Goal: Transaction & Acquisition: Subscribe to service/newsletter

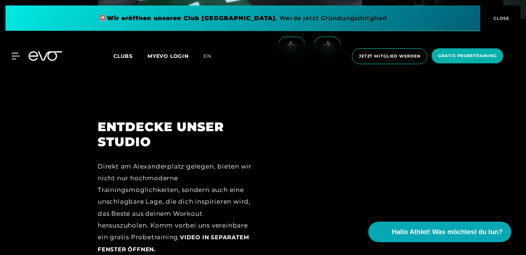
scroll to position [690, 0]
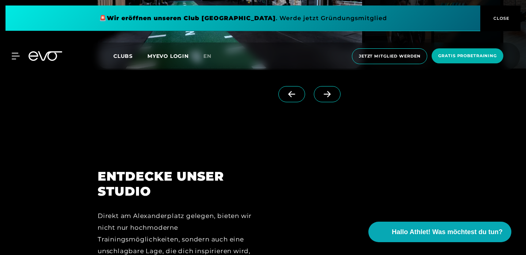
click at [341, 102] on span at bounding box center [327, 94] width 27 height 16
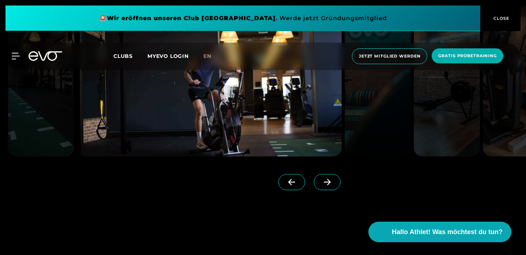
scroll to position [631, 0]
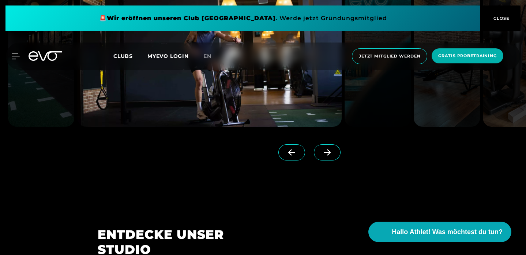
click at [334, 155] on icon at bounding box center [327, 152] width 13 height 7
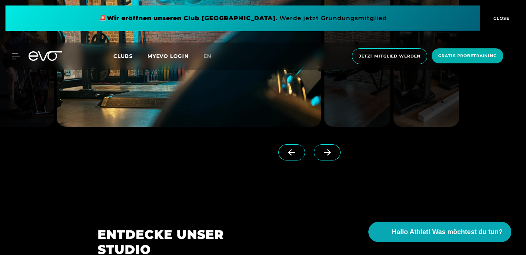
click at [334, 155] on icon at bounding box center [327, 152] width 13 height 7
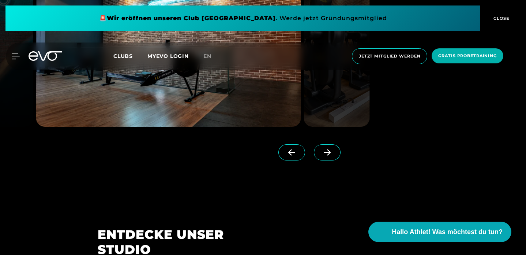
click at [334, 155] on icon at bounding box center [327, 152] width 13 height 7
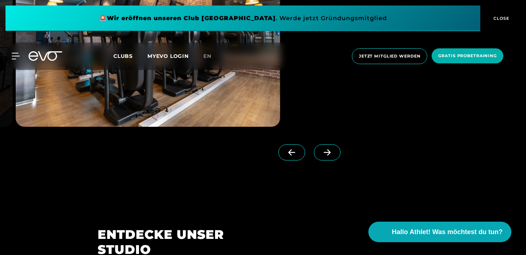
click at [334, 155] on icon at bounding box center [327, 152] width 13 height 7
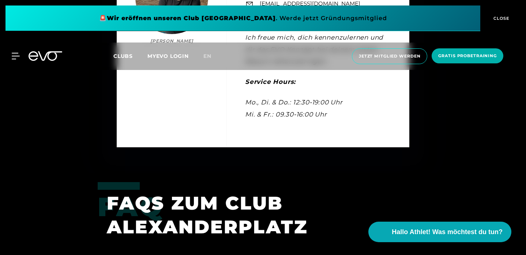
scroll to position [2224, 0]
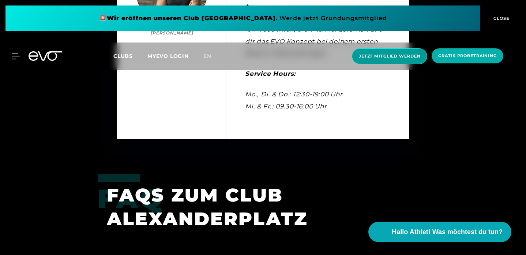
click at [392, 58] on span "Jetzt Mitglied werden" at bounding box center [389, 56] width 61 height 6
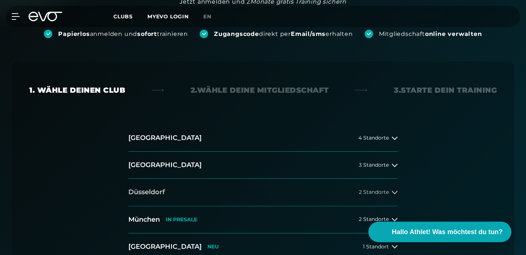
scroll to position [137, 0]
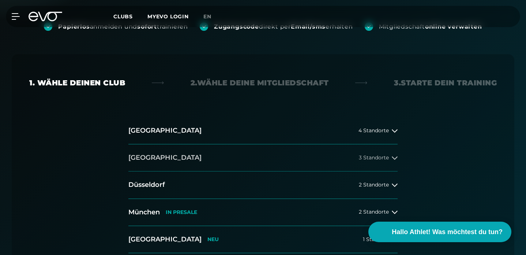
click at [178, 144] on button "[GEOGRAPHIC_DATA] 3 Standorte" at bounding box center [262, 157] width 269 height 27
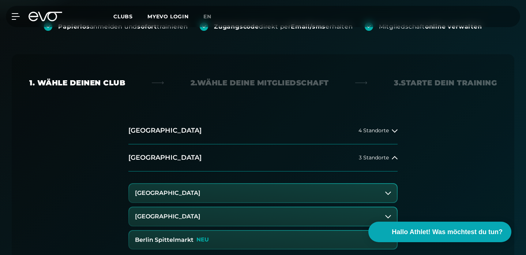
click at [185, 230] on button "Berlin Spittelmarkt NEU" at bounding box center [263, 239] width 268 height 18
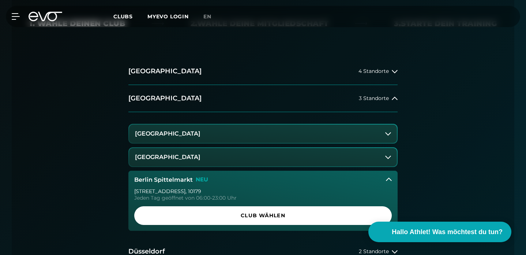
scroll to position [201, 0]
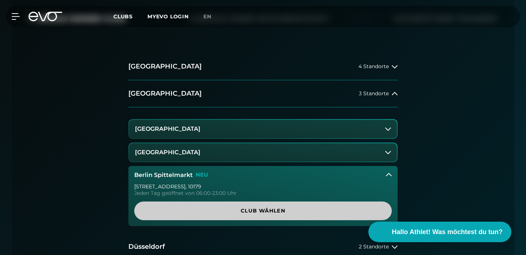
click at [219, 201] on link "Club wählen" at bounding box center [263, 210] width 258 height 19
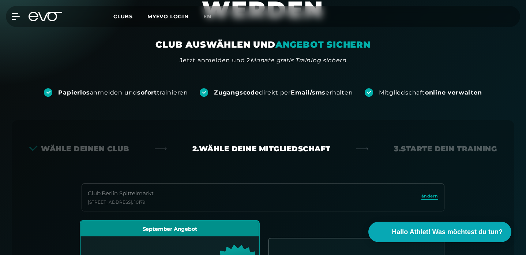
scroll to position [71, 0]
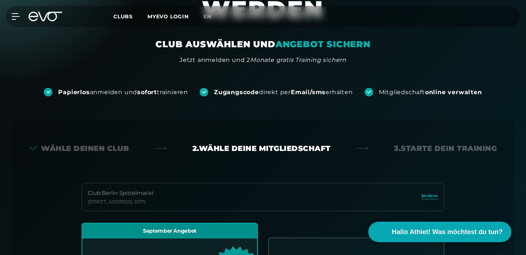
click at [190, 183] on div "Club : Berlin [STREET_ADDRESS]" at bounding box center [263, 197] width 363 height 28
click at [421, 183] on div "Club : Berlin [STREET_ADDRESS]" at bounding box center [263, 197] width 363 height 28
click at [428, 192] on span "ändern" at bounding box center [429, 195] width 17 height 6
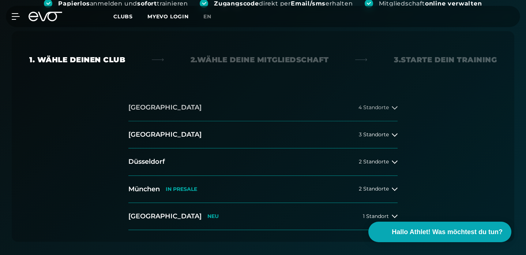
scroll to position [165, 0]
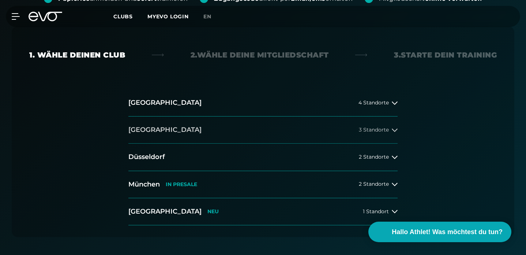
click at [219, 116] on button "[GEOGRAPHIC_DATA] 3 Standorte" at bounding box center [262, 129] width 269 height 27
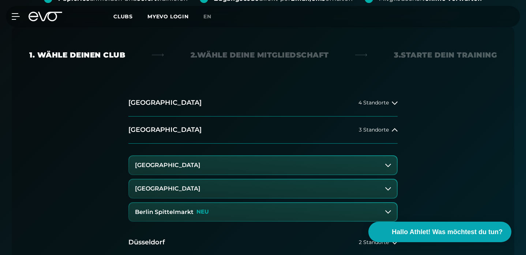
click at [209, 203] on button "Berlin Spittelmarkt NEU" at bounding box center [263, 212] width 268 height 18
